Goal: Information Seeking & Learning: Learn about a topic

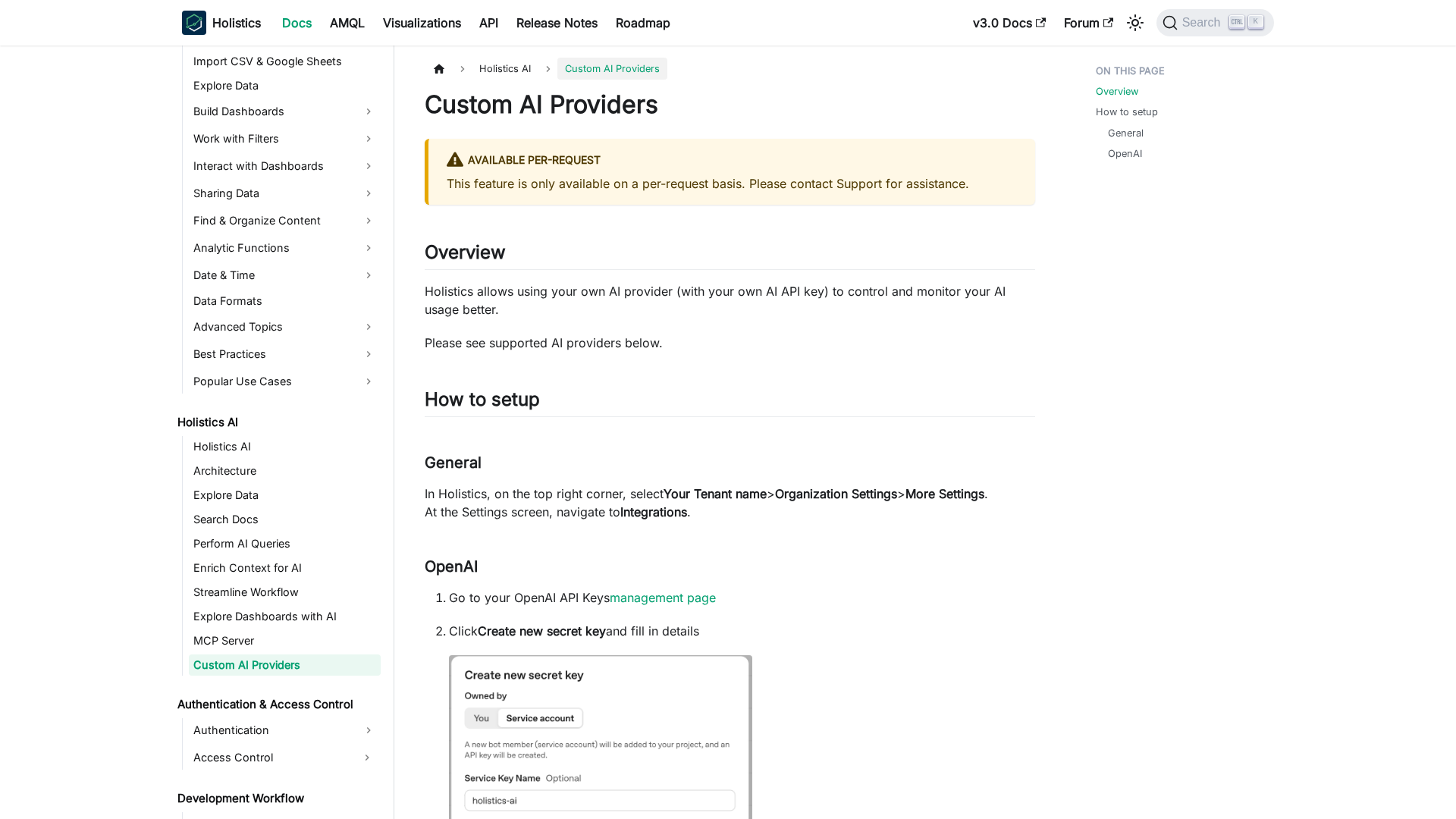
scroll to position [428, 0]
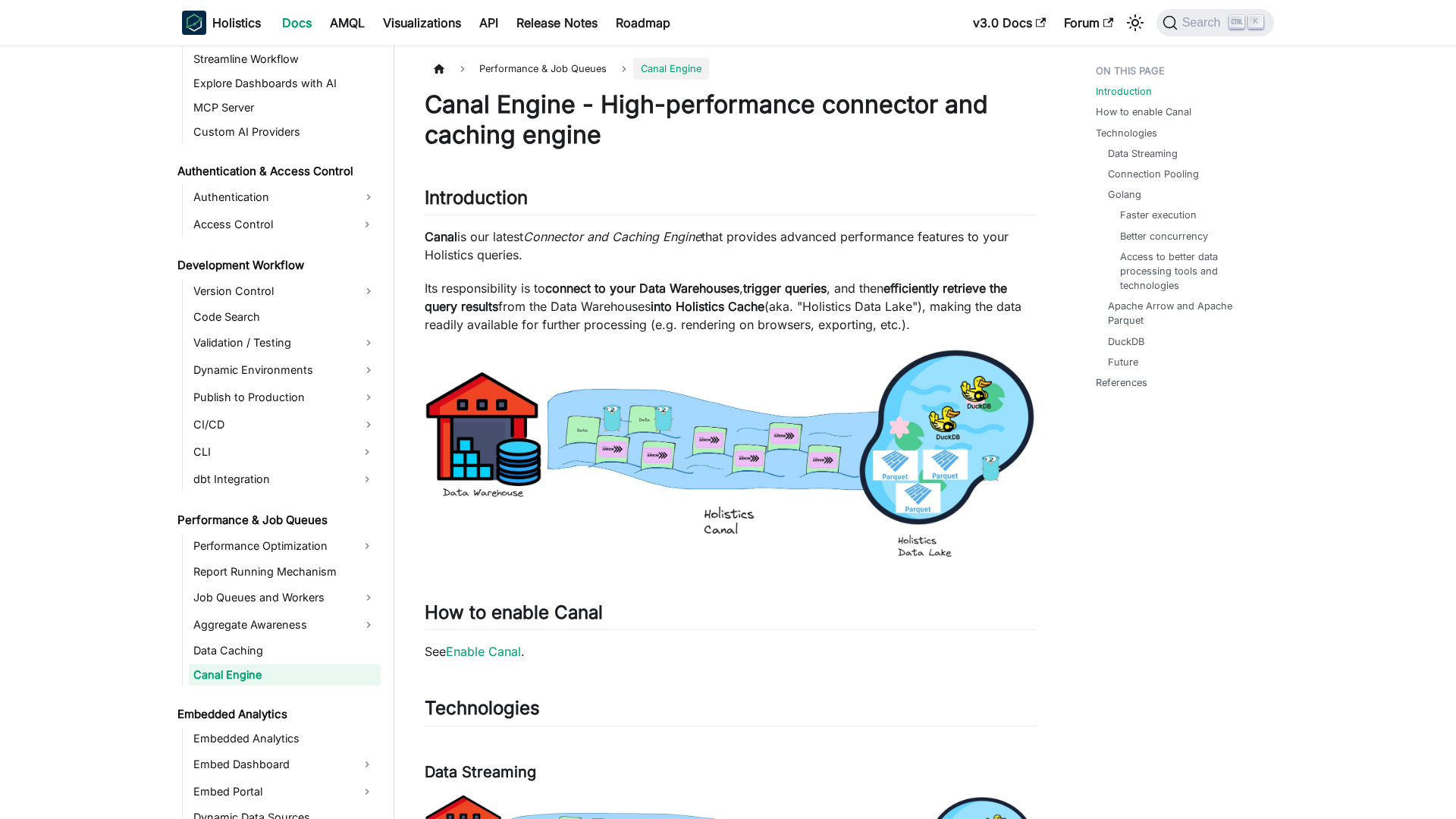
scroll to position [970, 0]
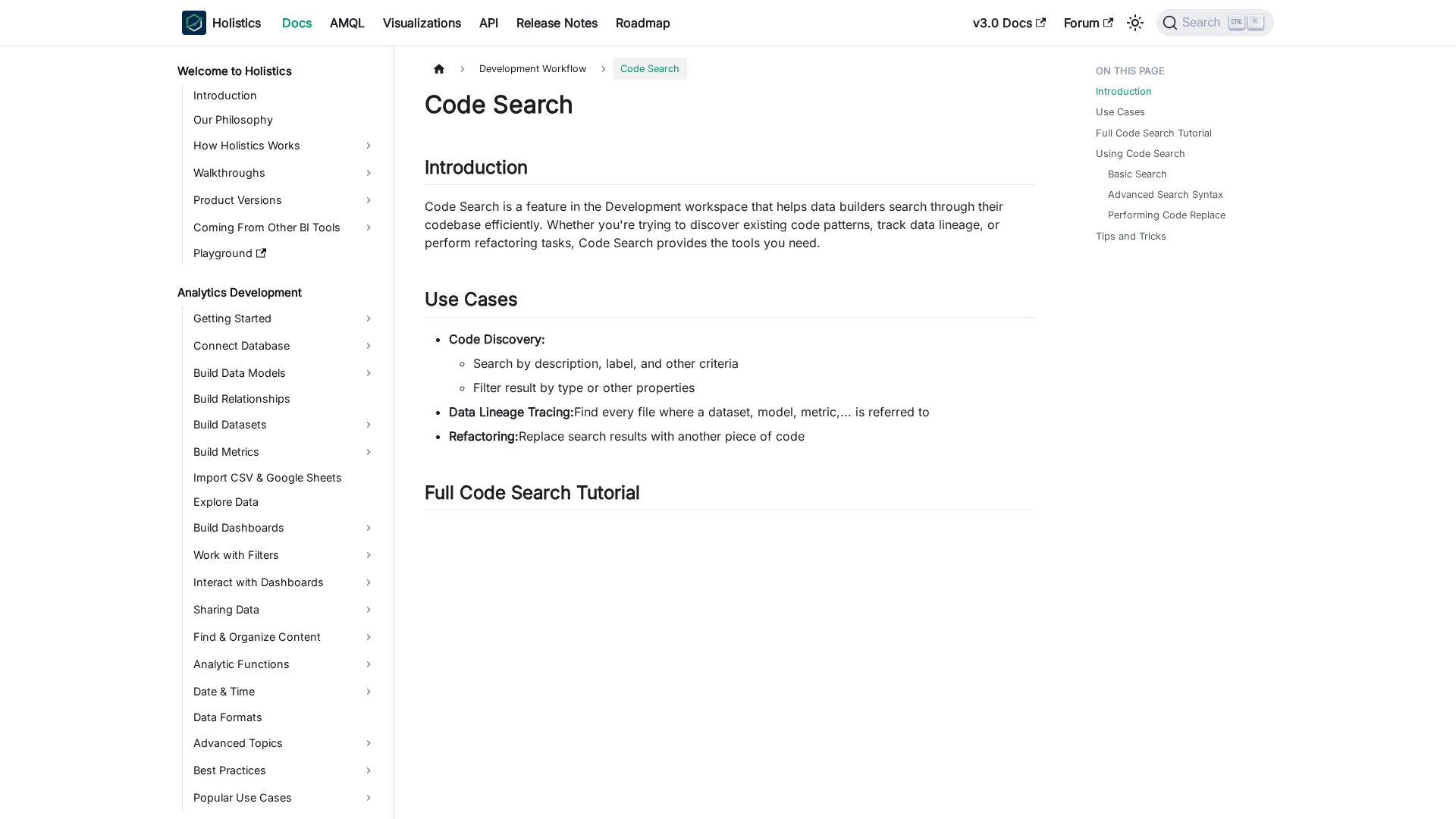
scroll to position [613, 0]
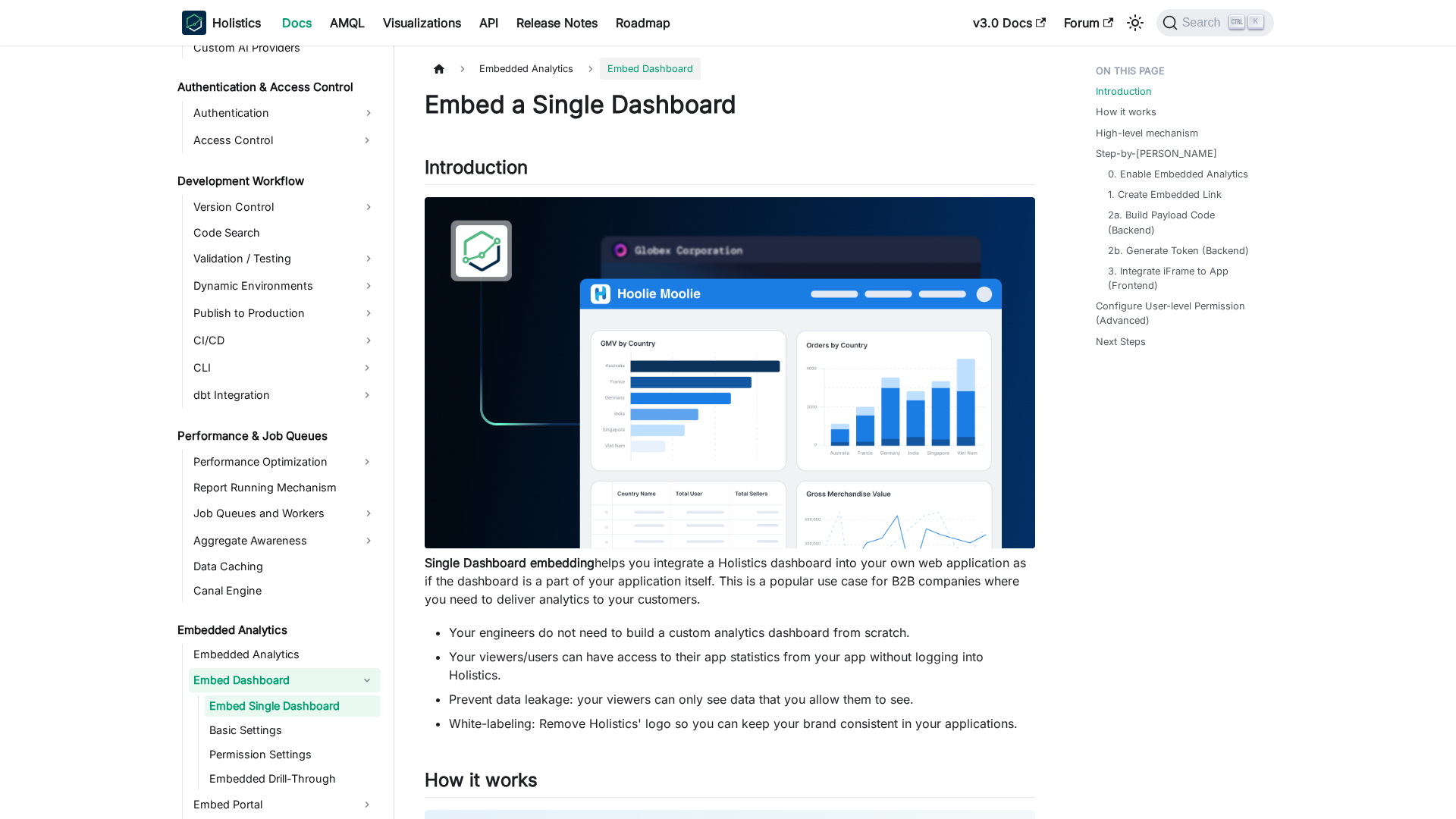
scroll to position [1086, 0]
